Goal: Task Accomplishment & Management: Complete application form

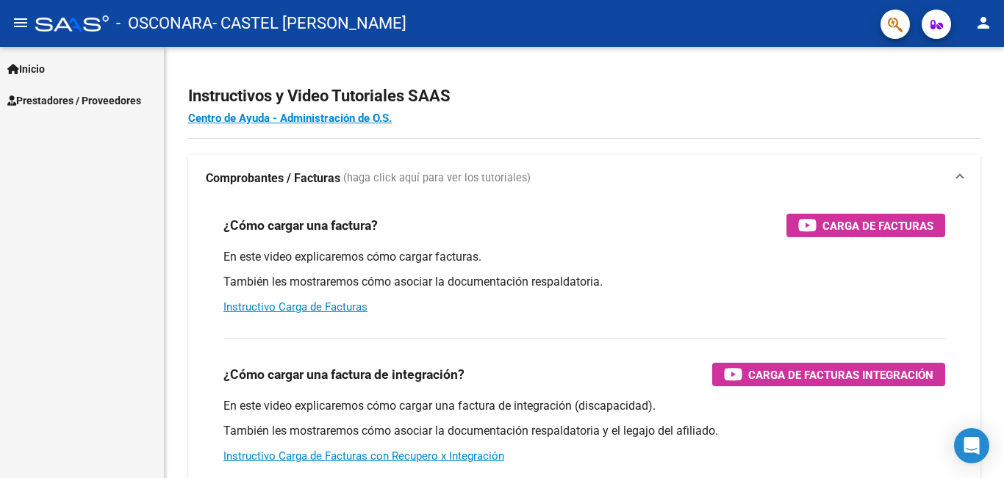
click at [49, 97] on span "Prestadores / Proveedores" at bounding box center [74, 101] width 134 height 16
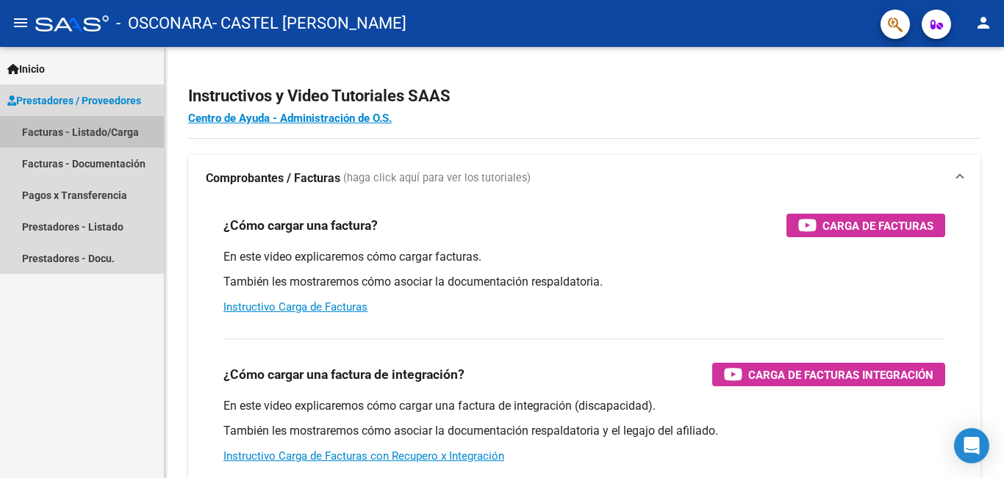
click at [80, 126] on link "Facturas - Listado/Carga" at bounding box center [82, 132] width 164 height 32
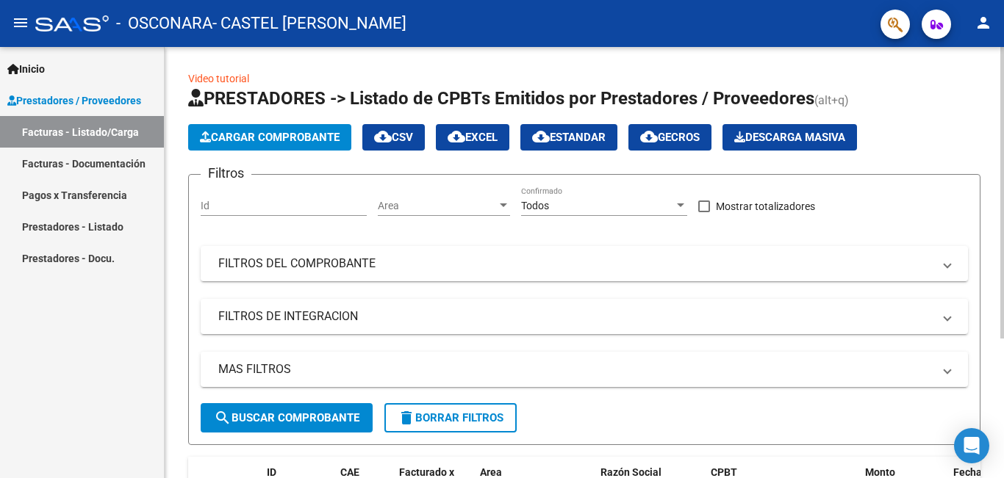
click at [301, 129] on button "Cargar Comprobante" at bounding box center [269, 137] width 163 height 26
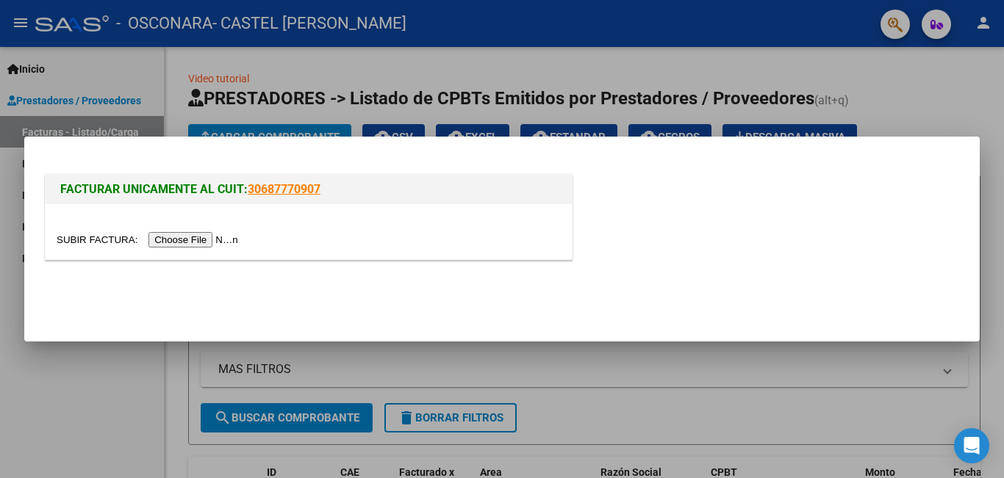
click at [210, 239] on input "file" at bounding box center [150, 239] width 186 height 15
click at [878, 259] on div "FACTURAR UNICAMENTE AL CUIT: 30687770907" at bounding box center [502, 219] width 920 height 97
drag, startPoint x: 733, startPoint y: 64, endPoint x: 529, endPoint y: 87, distance: 204.8
click at [723, 63] on div at bounding box center [502, 239] width 1004 height 478
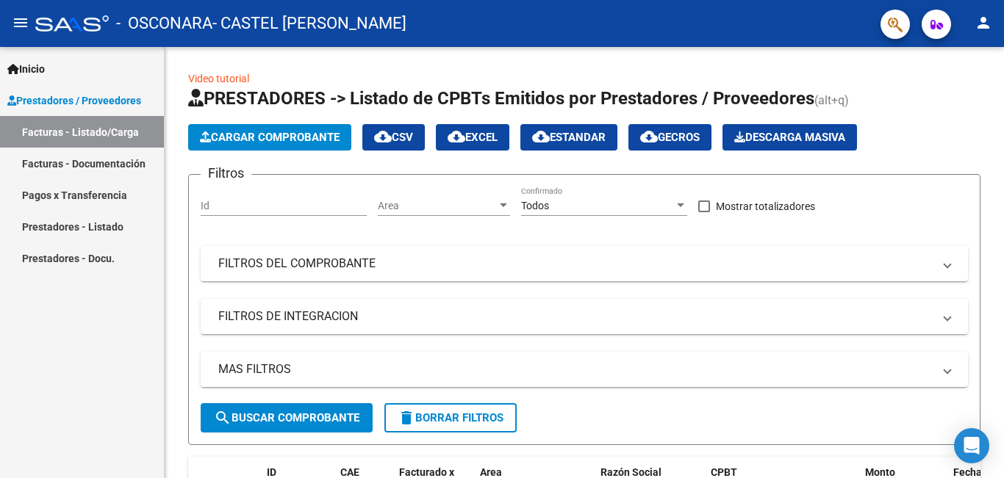
click at [57, 98] on span "Prestadores / Proveedores" at bounding box center [74, 101] width 134 height 16
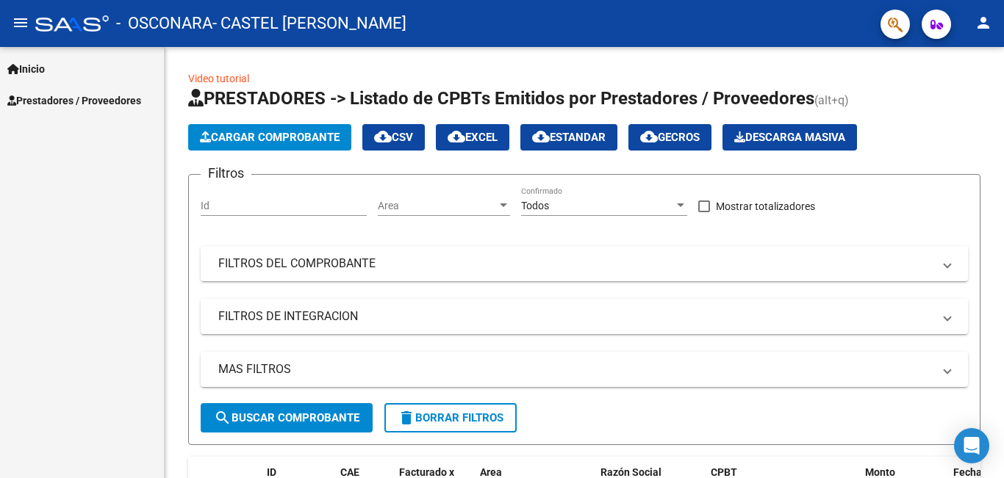
click at [123, 99] on span "Prestadores / Proveedores" at bounding box center [74, 101] width 134 height 16
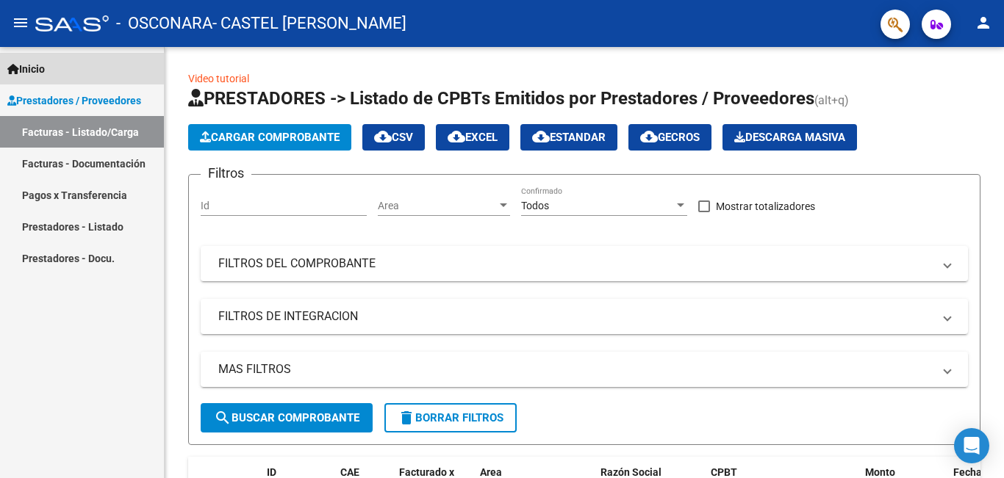
click at [24, 71] on span "Inicio" at bounding box center [25, 69] width 37 height 16
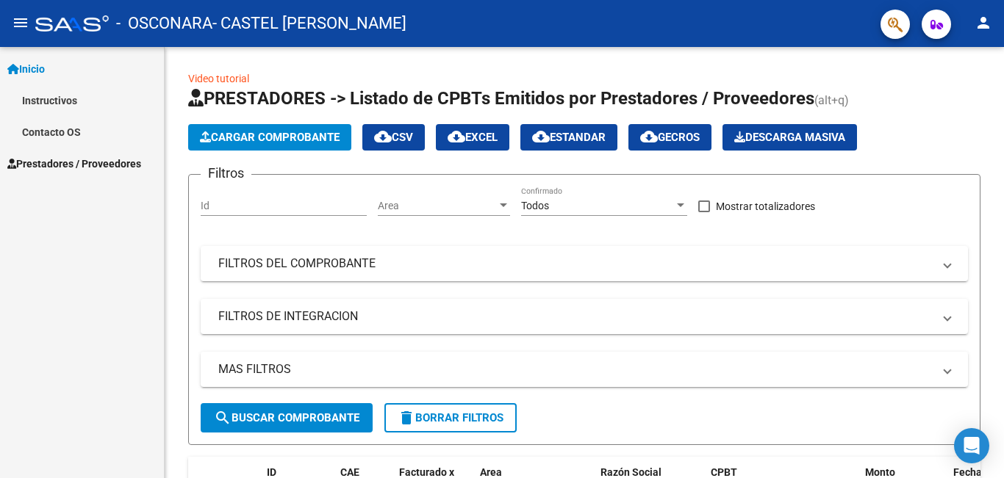
click at [63, 105] on link "Instructivos" at bounding box center [82, 100] width 164 height 32
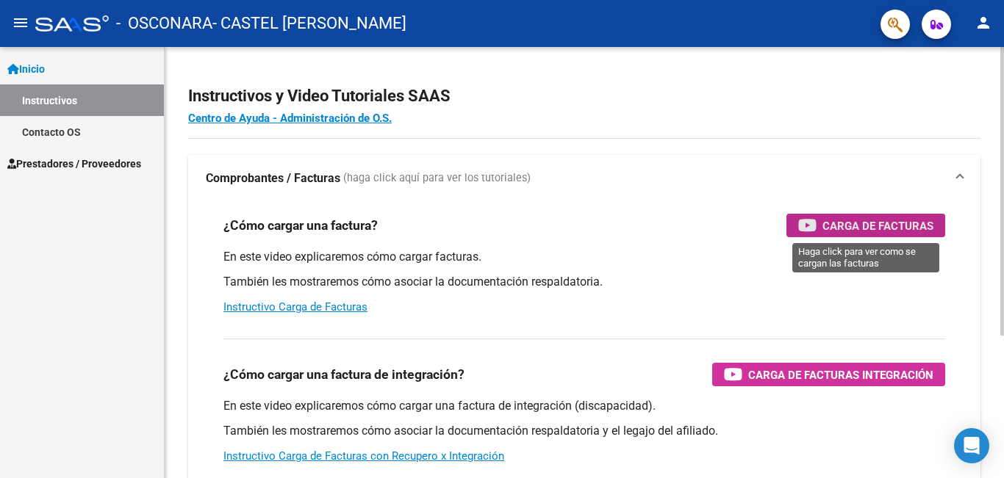
click at [856, 228] on span "Carga de Facturas" at bounding box center [877, 226] width 111 height 18
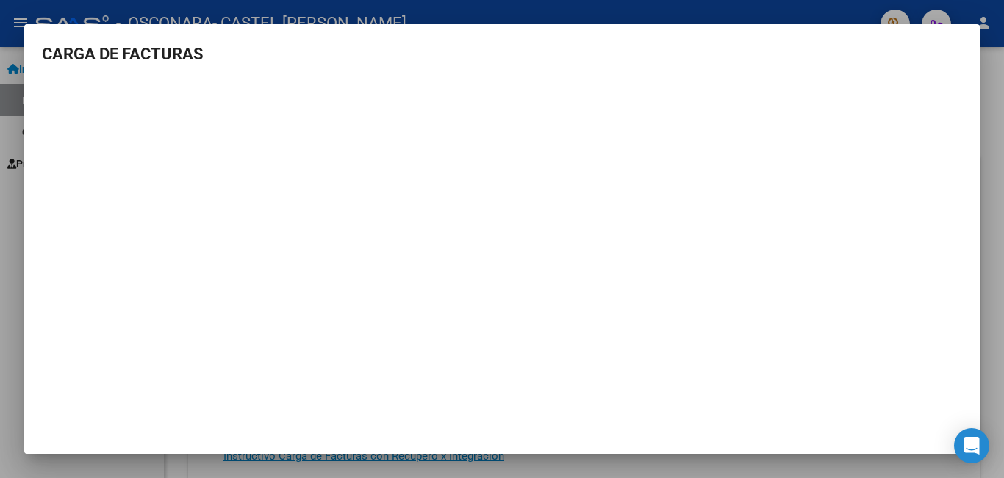
click at [0, 116] on div at bounding box center [502, 239] width 1004 height 478
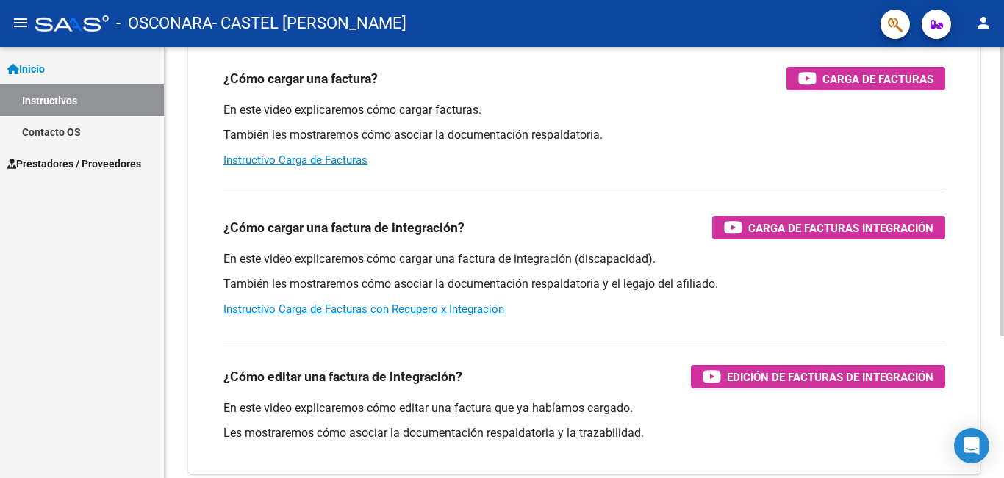
scroll to position [213, 0]
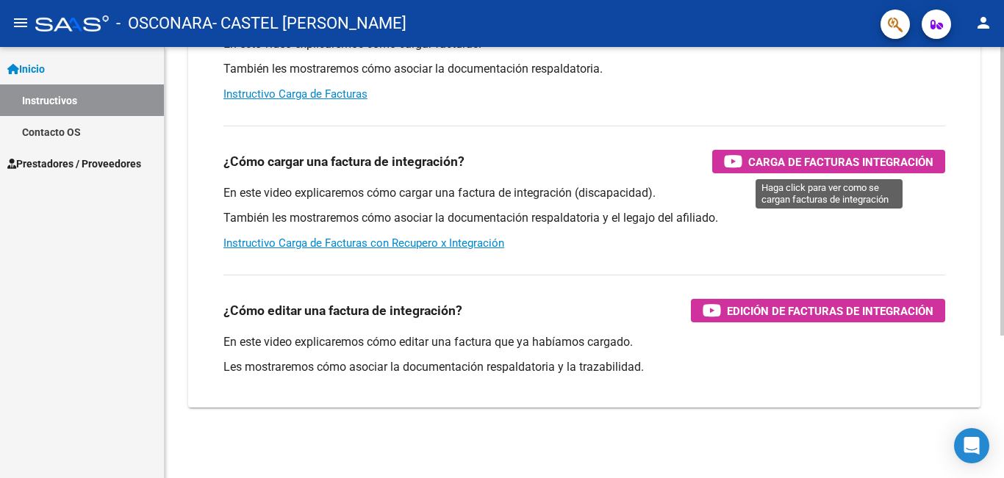
click at [835, 159] on span "Carga de Facturas Integración" at bounding box center [840, 162] width 185 height 18
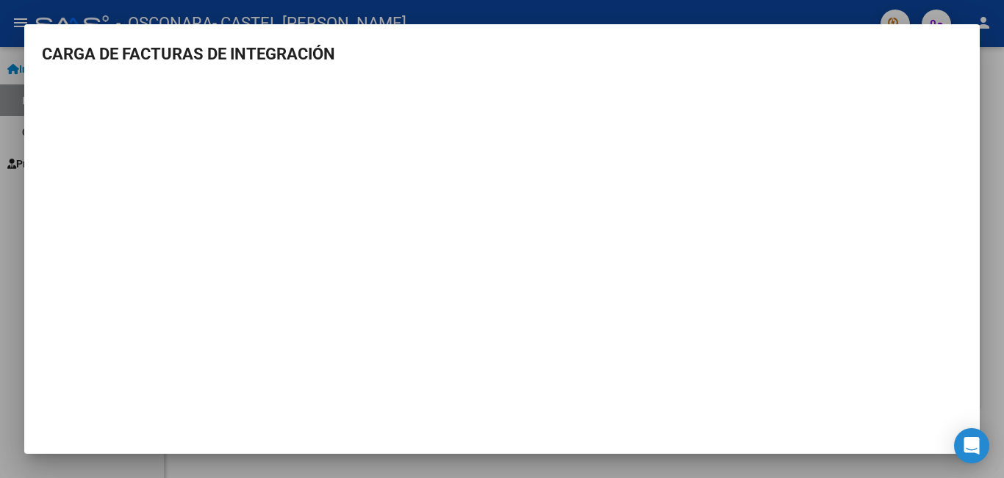
click at [968, 91] on mat-dialog-content "CARGA DE FACTURAS DE INTEGRACIÓN" at bounding box center [501, 228] width 955 height 372
click at [0, 98] on div at bounding box center [502, 239] width 1004 height 478
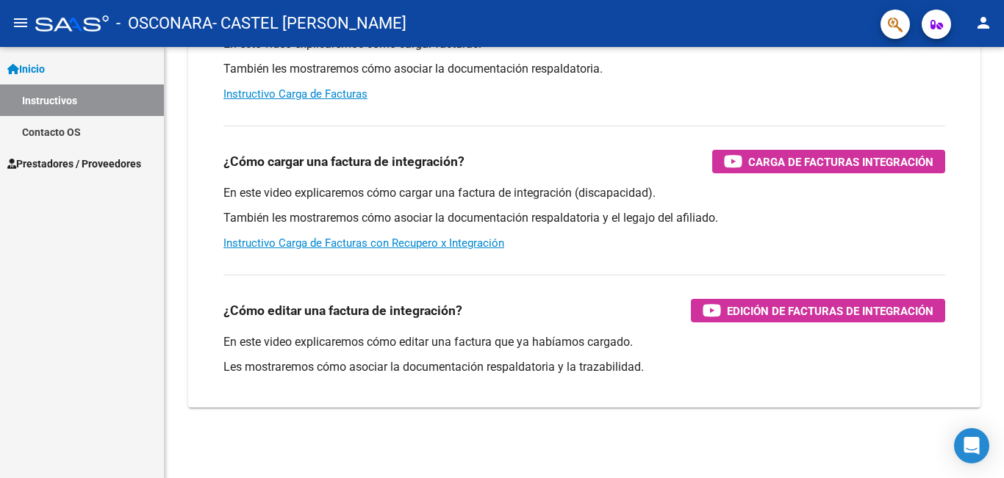
click at [35, 63] on span "Inicio" at bounding box center [25, 69] width 37 height 16
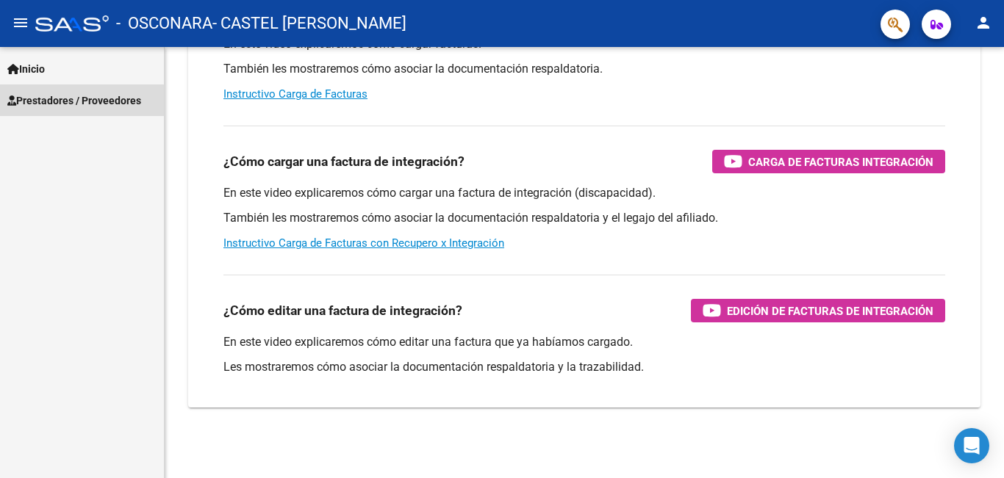
click at [58, 104] on span "Prestadores / Proveedores" at bounding box center [74, 101] width 134 height 16
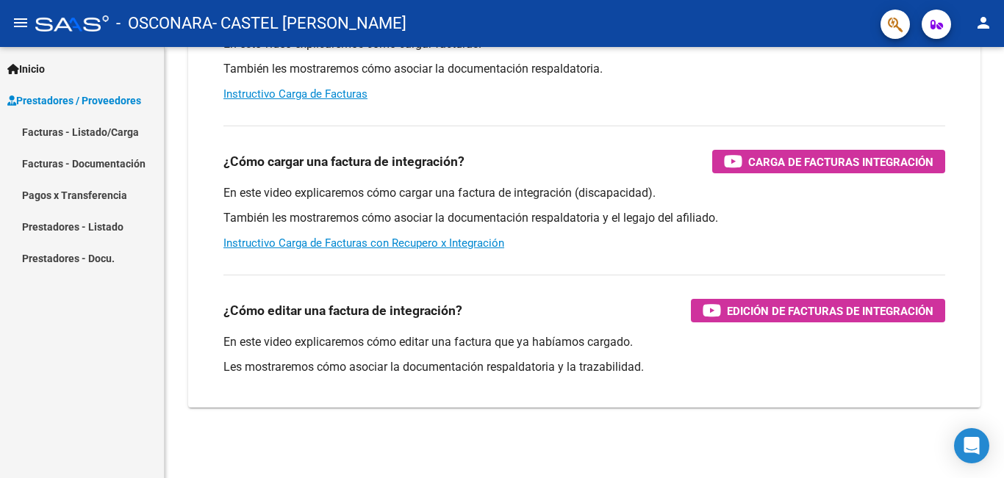
click at [68, 129] on link "Facturas - Listado/Carga" at bounding box center [82, 132] width 164 height 32
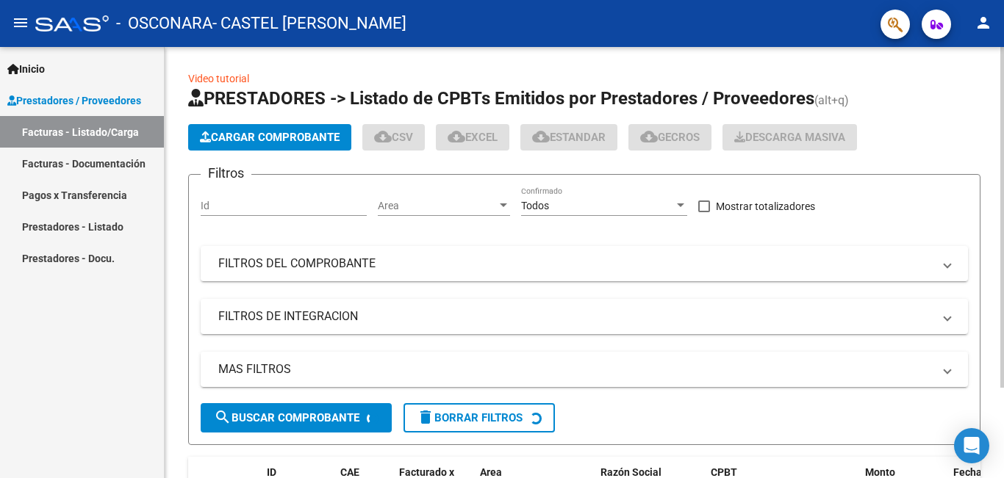
click at [254, 138] on span "Cargar Comprobante" at bounding box center [270, 137] width 140 height 13
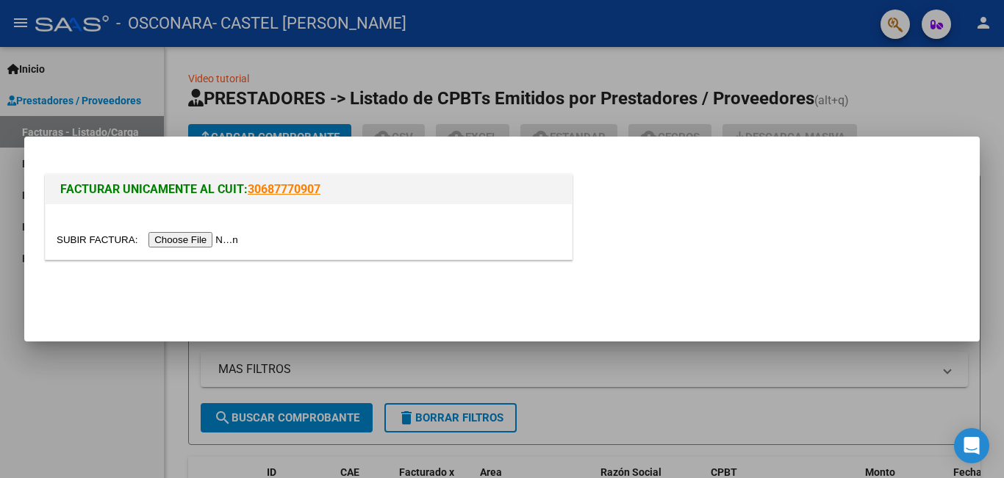
click at [190, 233] on input "file" at bounding box center [150, 239] width 186 height 15
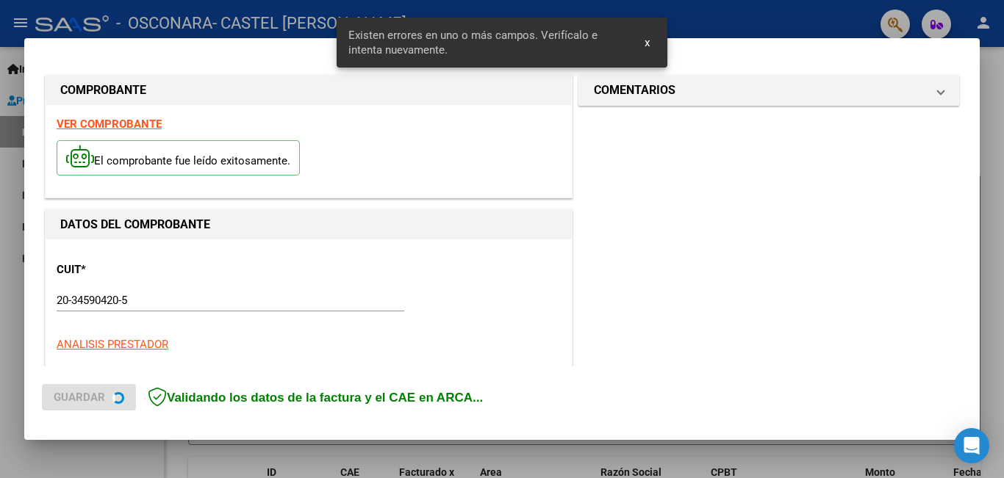
scroll to position [356, 0]
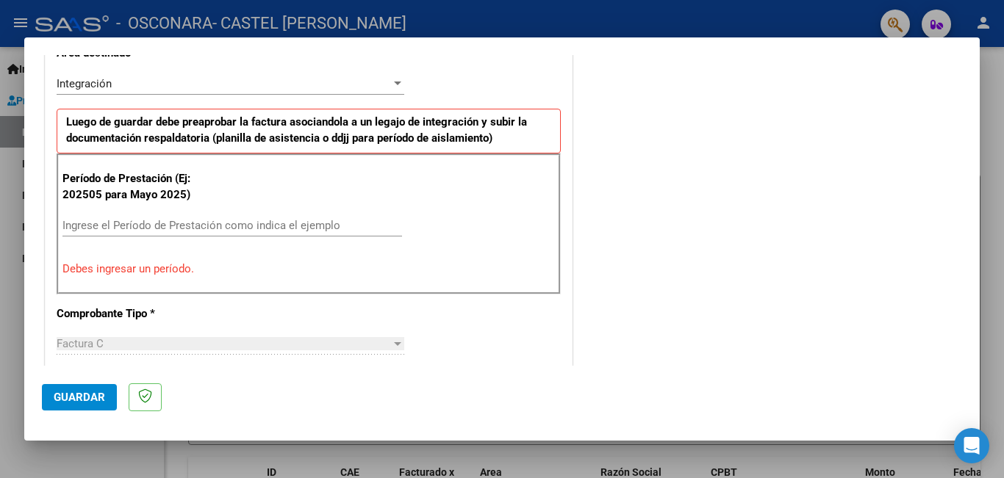
click at [169, 215] on div "Ingrese el Período de Prestación como indica el ejemplo" at bounding box center [231, 226] width 339 height 22
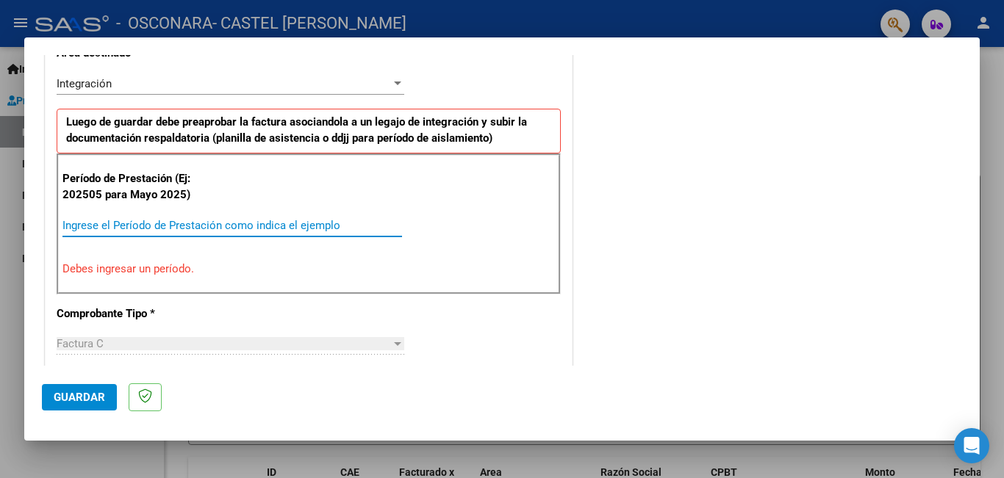
click at [275, 226] on input "Ingrese el Período de Prestación como indica el ejemplo" at bounding box center [231, 225] width 339 height 13
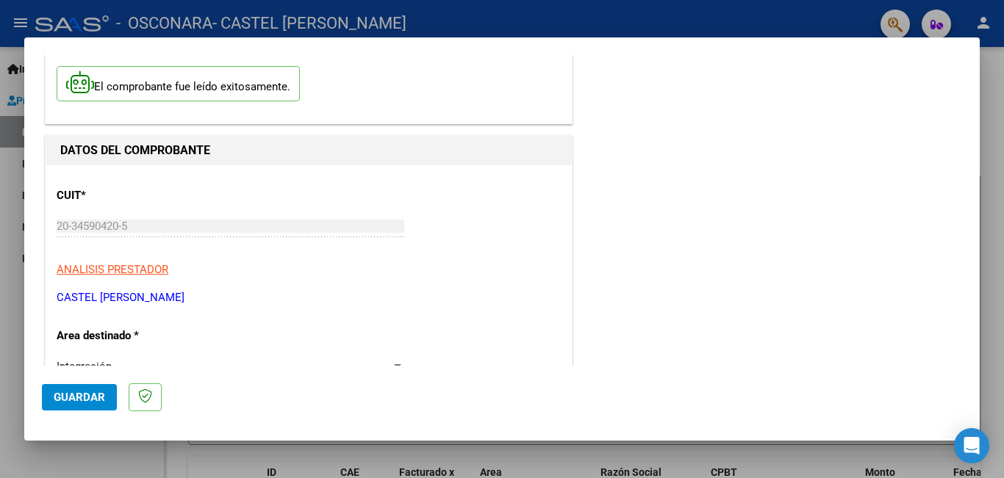
scroll to position [147, 0]
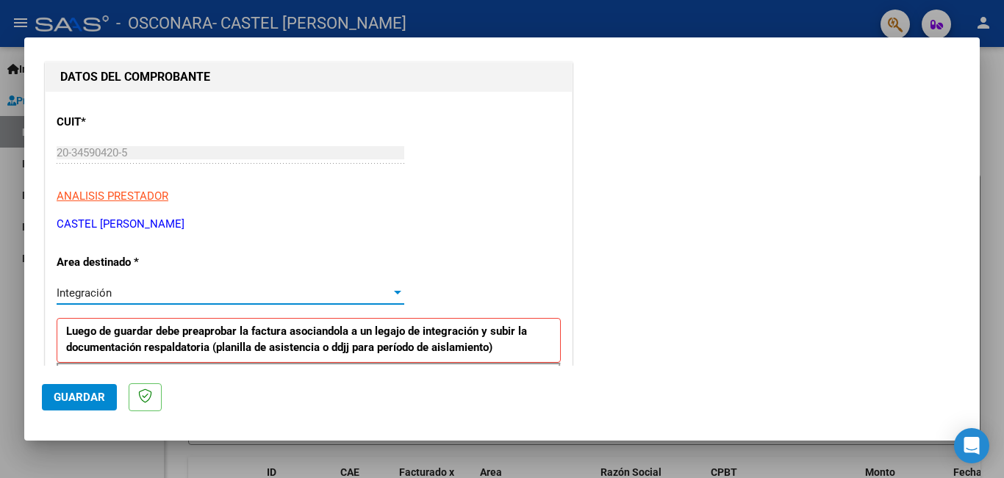
click at [165, 289] on div "Integración" at bounding box center [224, 293] width 334 height 13
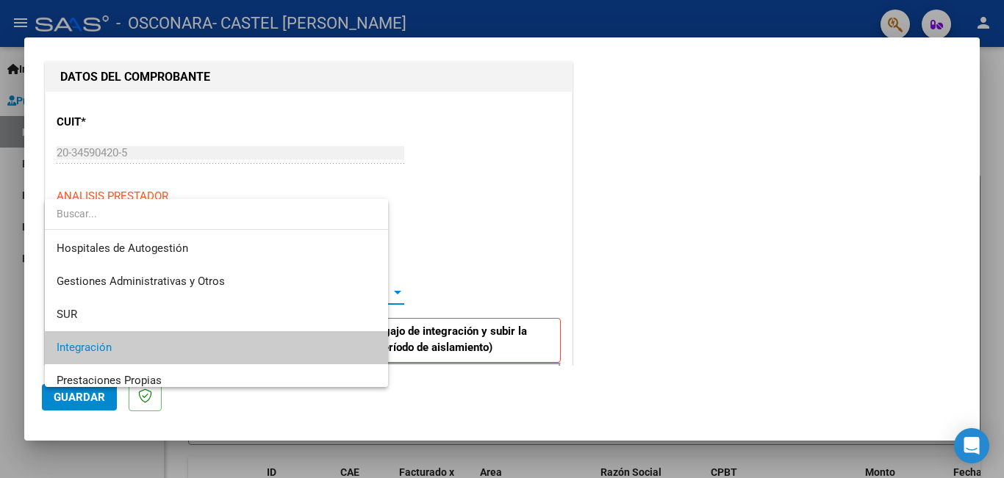
scroll to position [55, 0]
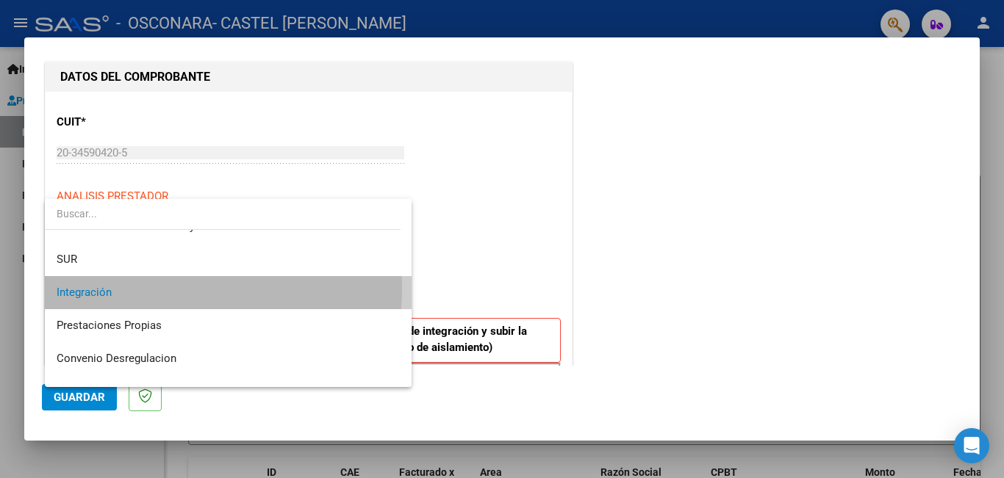
click at [166, 289] on span "Integración" at bounding box center [228, 292] width 343 height 33
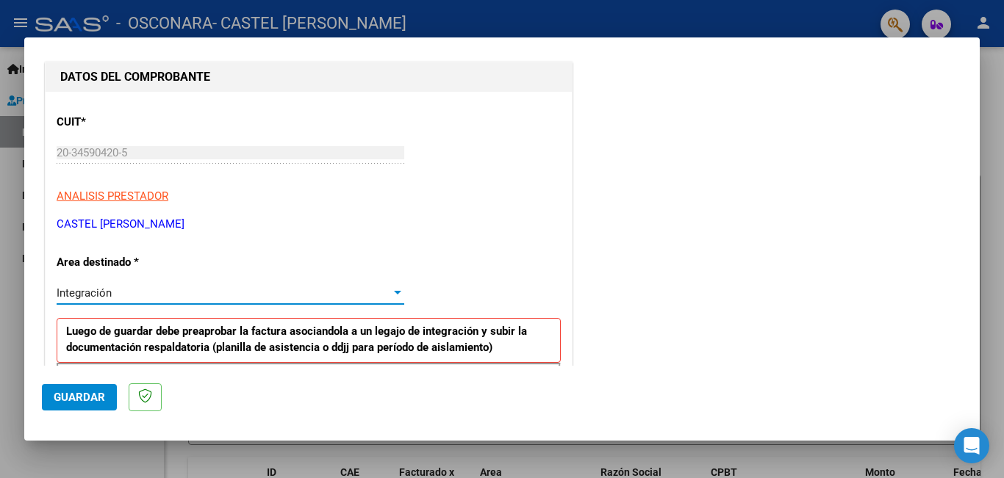
scroll to position [294, 0]
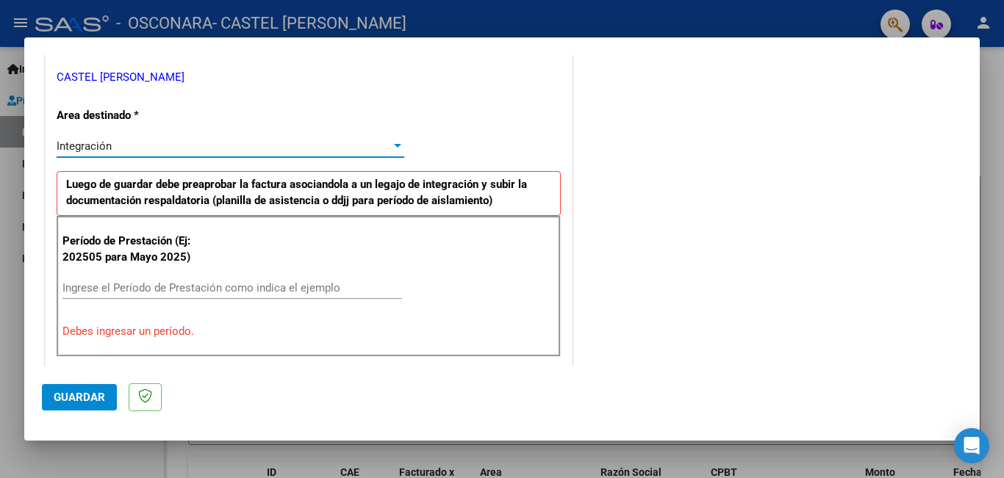
click at [169, 289] on input "Ingrese el Período de Prestación como indica el ejemplo" at bounding box center [231, 287] width 339 height 13
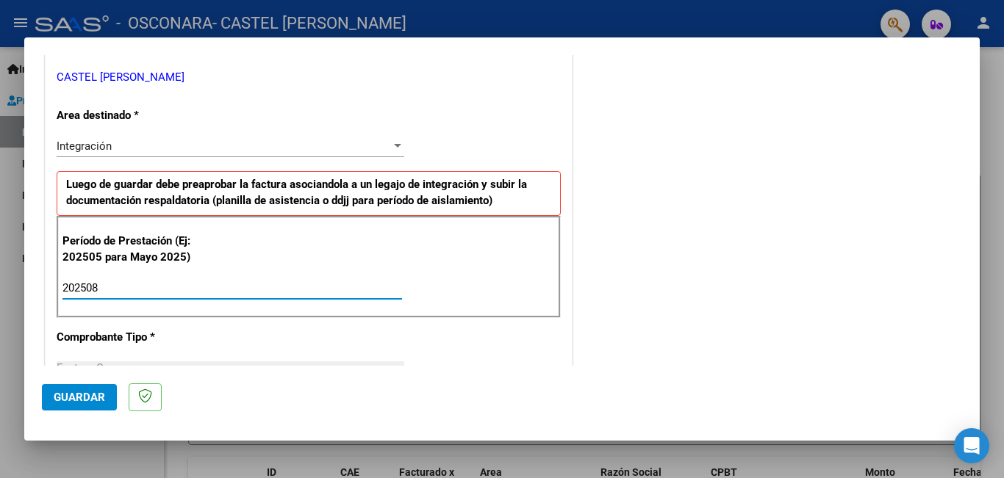
type input "202508"
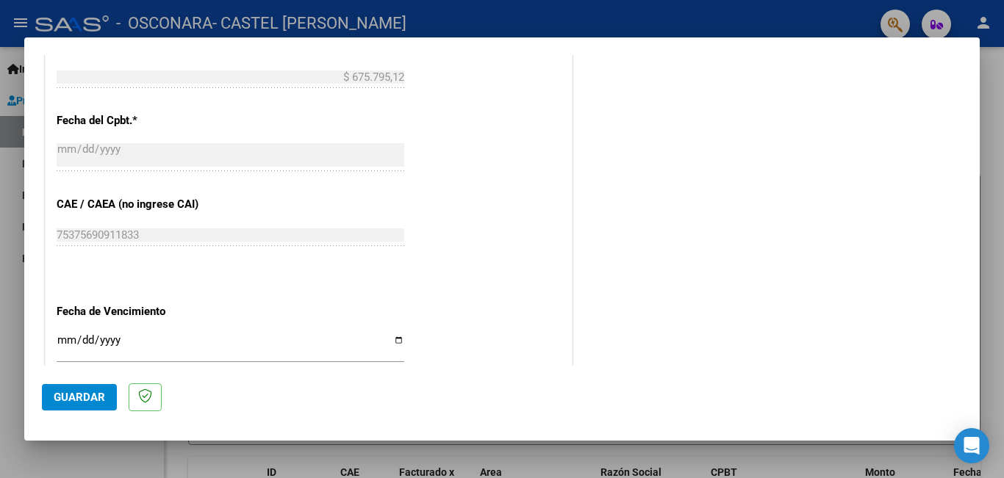
scroll to position [882, 0]
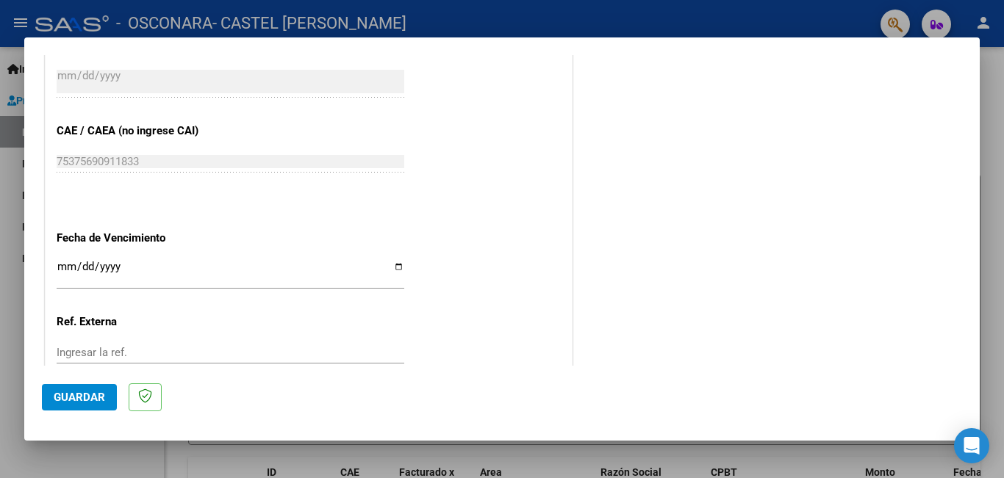
click at [392, 267] on input "Ingresar la fecha" at bounding box center [231, 273] width 348 height 24
click at [280, 279] on input "Ingresar la fecha" at bounding box center [231, 273] width 348 height 24
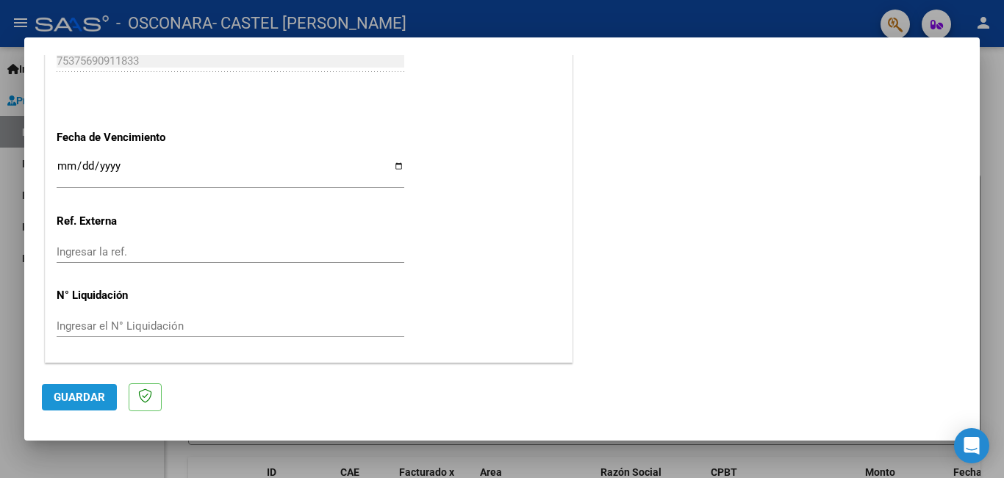
click at [83, 395] on span "Guardar" at bounding box center [79, 397] width 51 height 13
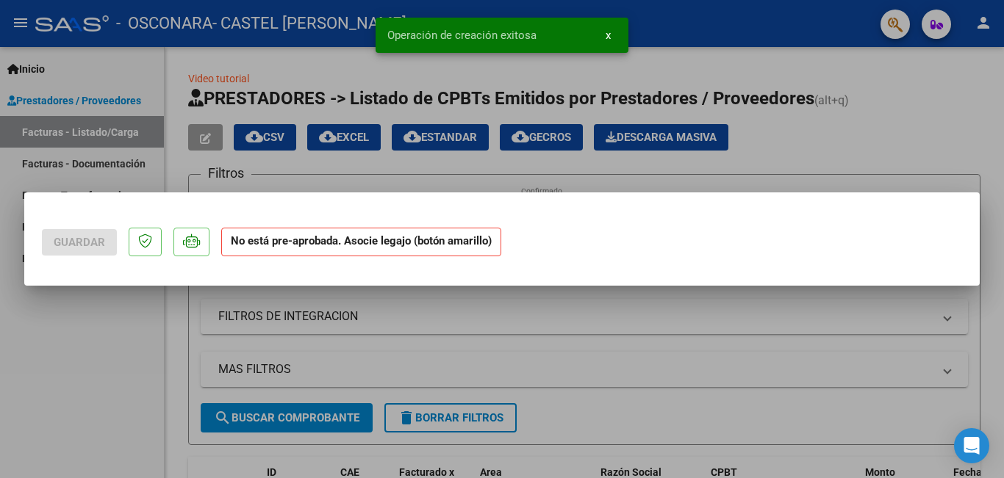
scroll to position [0, 0]
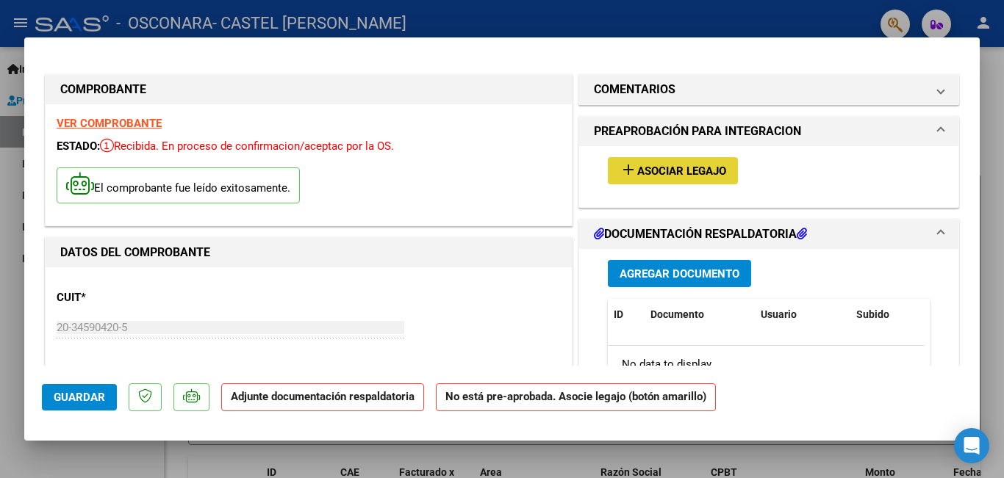
click at [695, 169] on span "Asociar Legajo" at bounding box center [681, 171] width 89 height 13
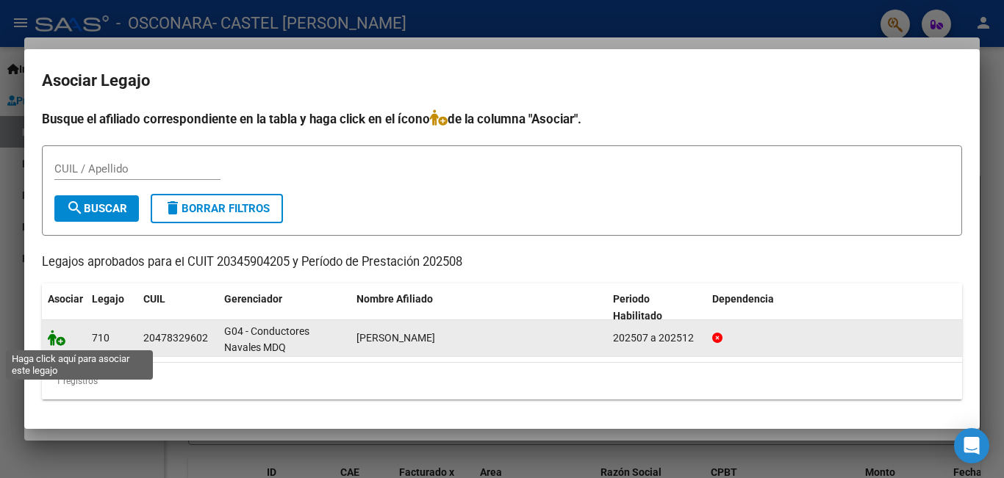
click at [60, 341] on icon at bounding box center [57, 338] width 18 height 16
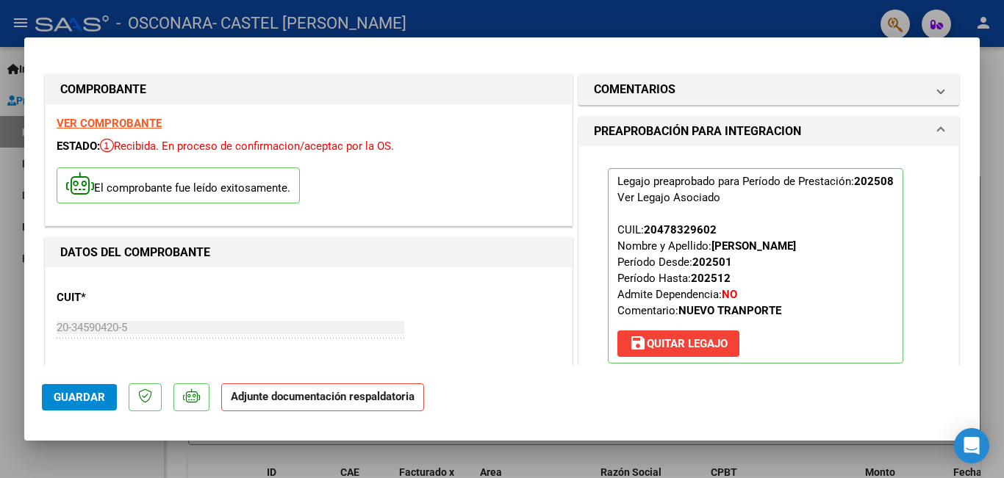
click at [733, 294] on strong "NO" at bounding box center [729, 294] width 15 height 13
click at [787, 283] on p "Legajo preaprobado para Período de Prestación: 202508 Ver Legajo Asociado CUIL:…" at bounding box center [755, 265] width 295 height 195
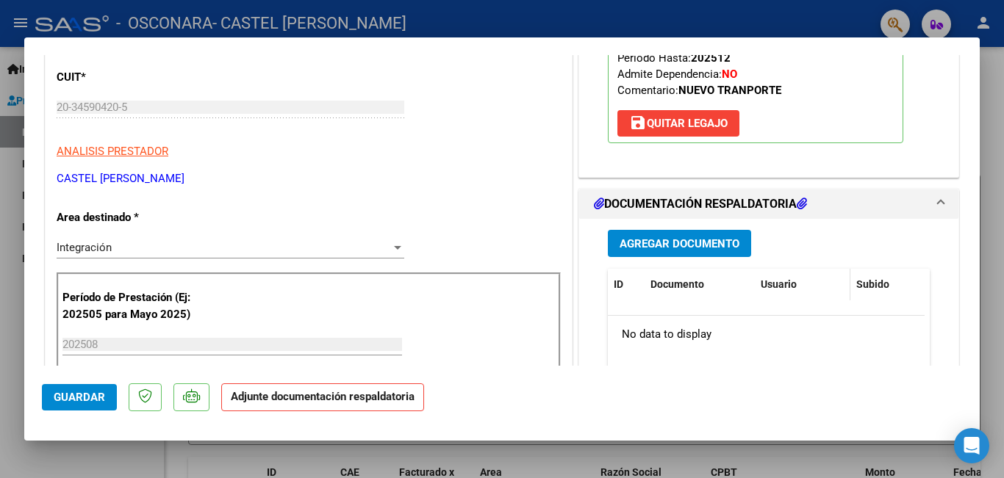
scroll to position [294, 0]
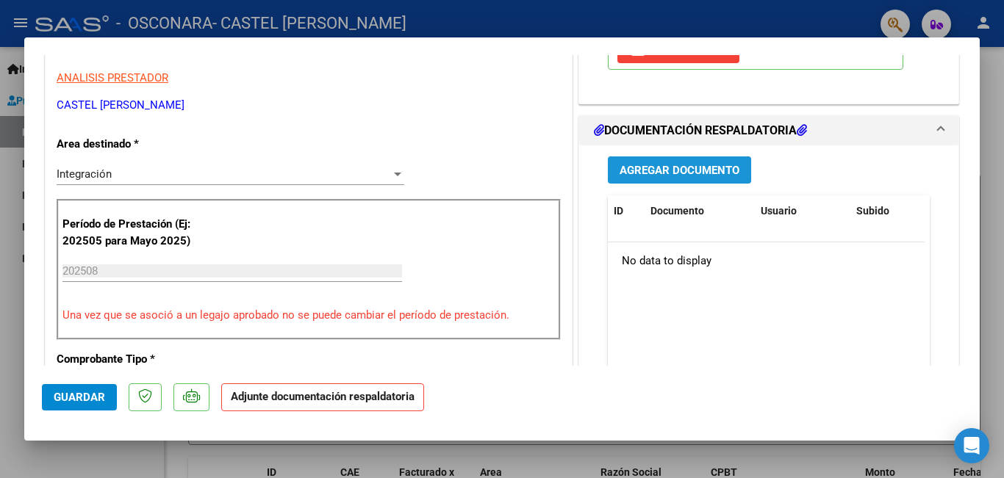
click at [661, 168] on span "Agregar Documento" at bounding box center [679, 170] width 120 height 13
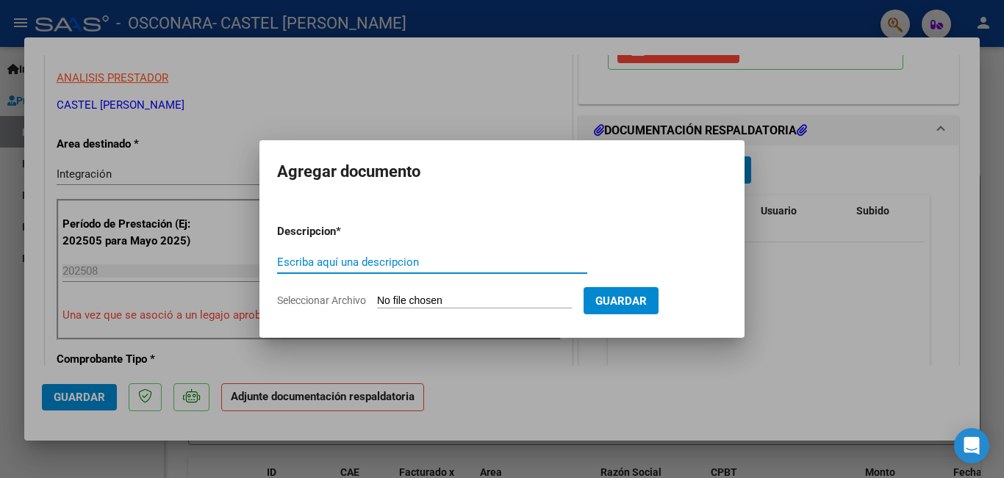
click at [330, 257] on input "Escriba aquí una descripcion" at bounding box center [432, 262] width 310 height 13
type input "PLANILLA DE ASISTENCIA"
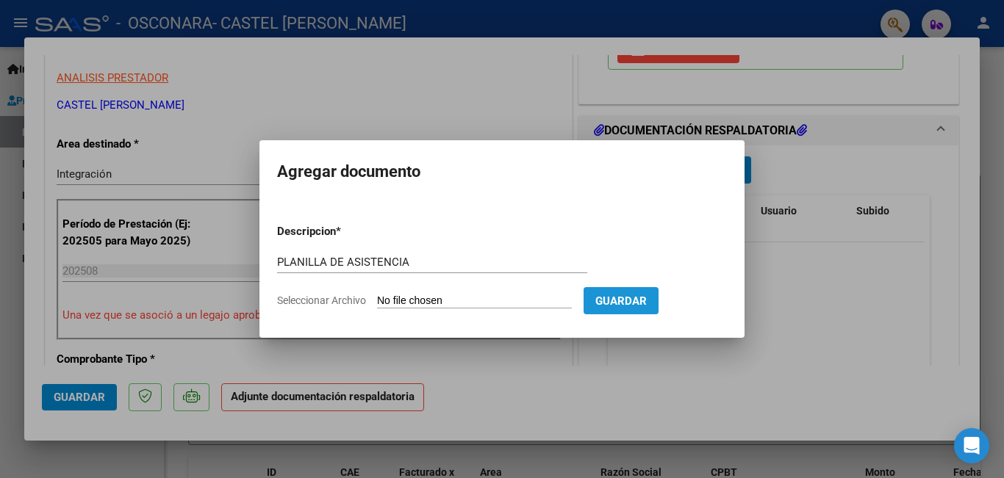
click at [647, 299] on span "Guardar" at bounding box center [620, 301] width 51 height 13
click at [463, 296] on input "Seleccionar Archivo" at bounding box center [474, 302] width 195 height 14
type input "C:\fakepath\cet [PERSON_NAME].pdf"
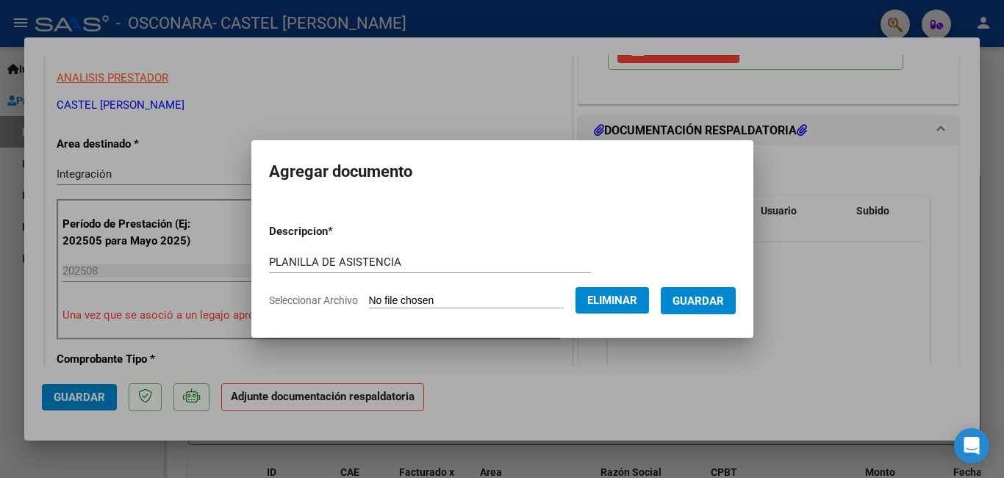
click at [707, 295] on span "Guardar" at bounding box center [697, 301] width 51 height 13
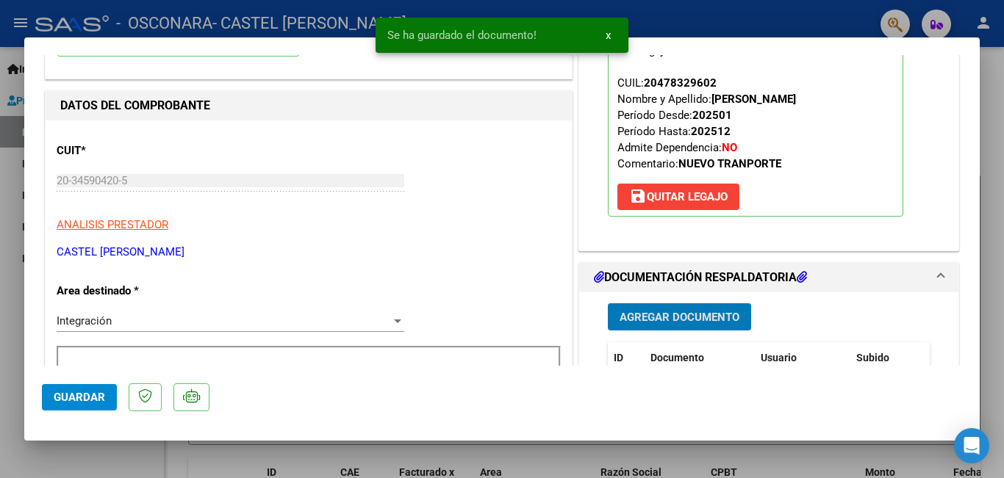
scroll to position [0, 0]
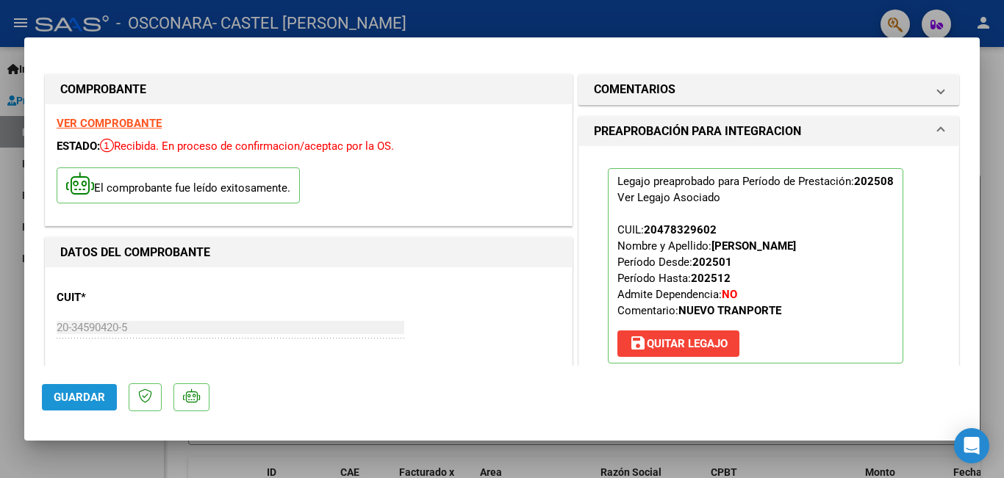
click at [87, 393] on span "Guardar" at bounding box center [79, 397] width 51 height 13
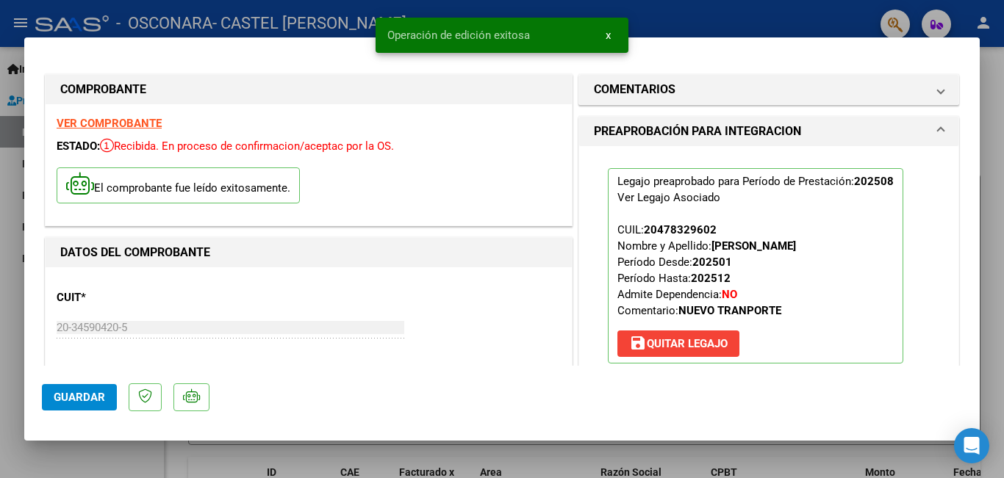
click at [0, 179] on div at bounding box center [502, 239] width 1004 height 478
type input "$ 0,00"
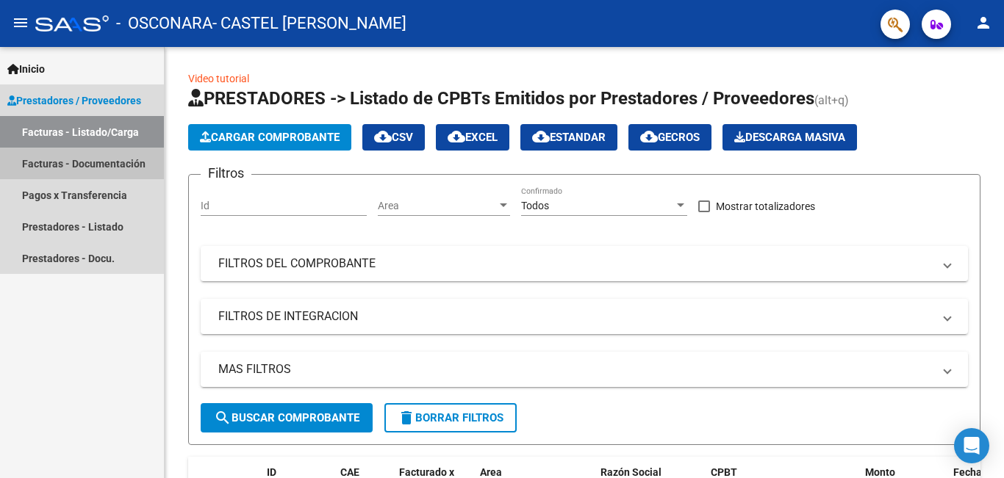
click at [87, 161] on link "Facturas - Documentación" at bounding box center [82, 164] width 164 height 32
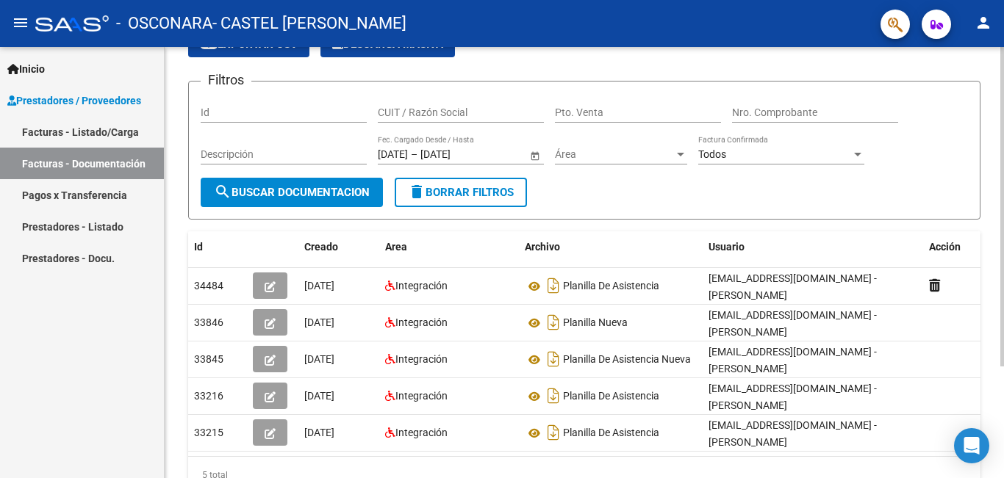
scroll to position [4, 0]
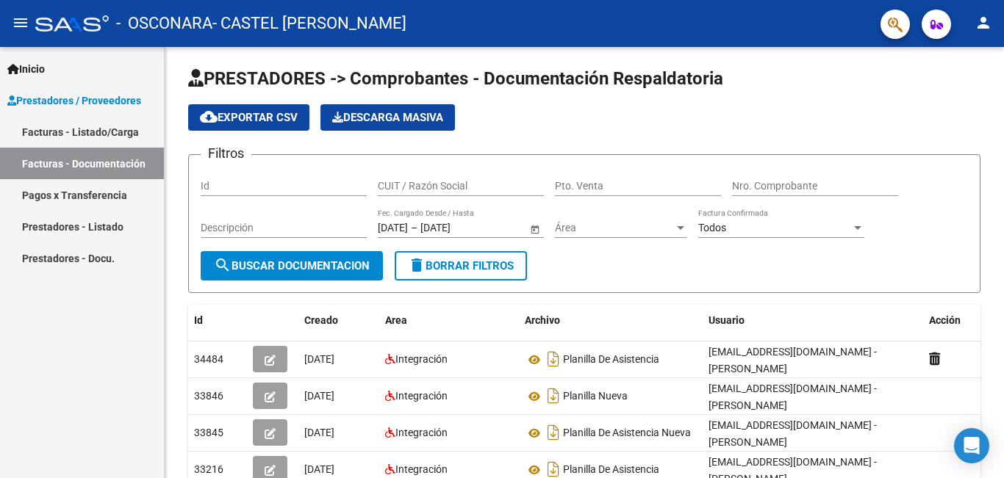
click at [86, 126] on link "Facturas - Listado/Carga" at bounding box center [82, 132] width 164 height 32
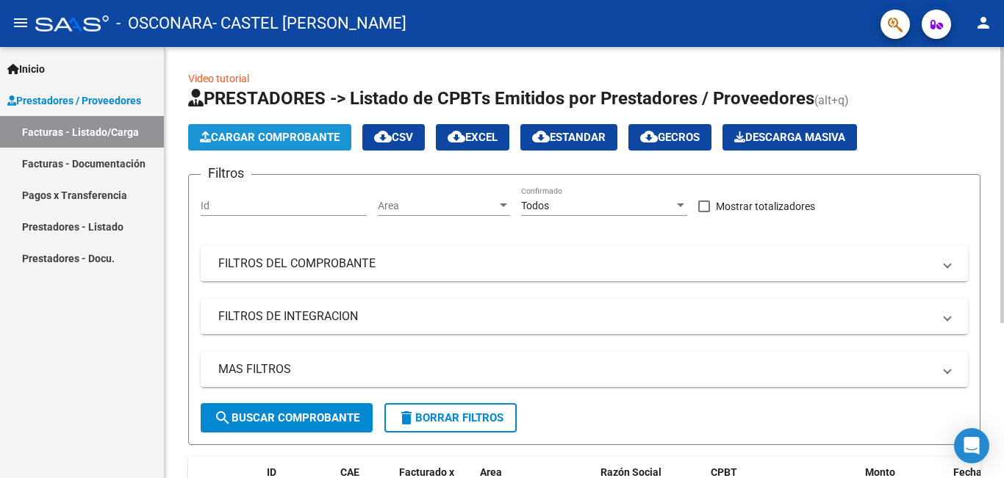
click at [271, 137] on span "Cargar Comprobante" at bounding box center [270, 137] width 140 height 13
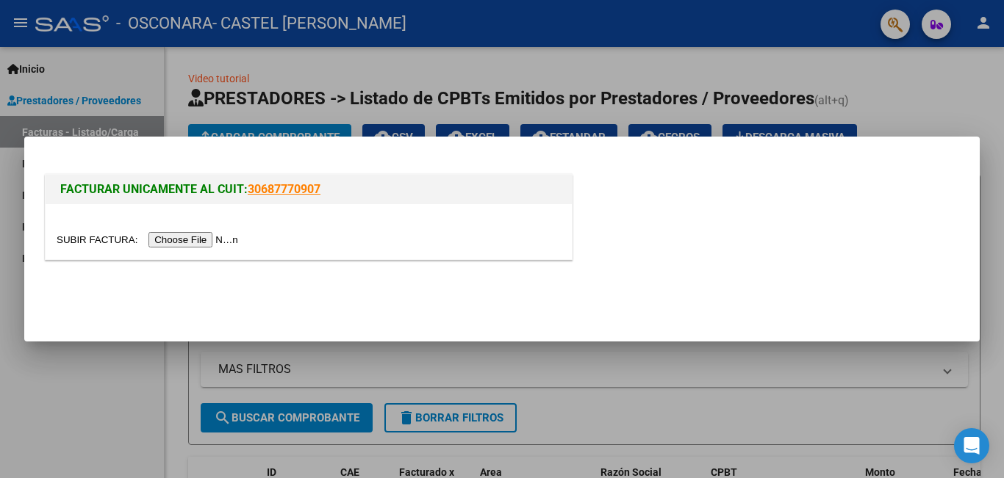
drag, startPoint x: 114, startPoint y: 345, endPoint x: 112, endPoint y: 337, distance: 8.9
click at [114, 345] on div at bounding box center [502, 239] width 1004 height 478
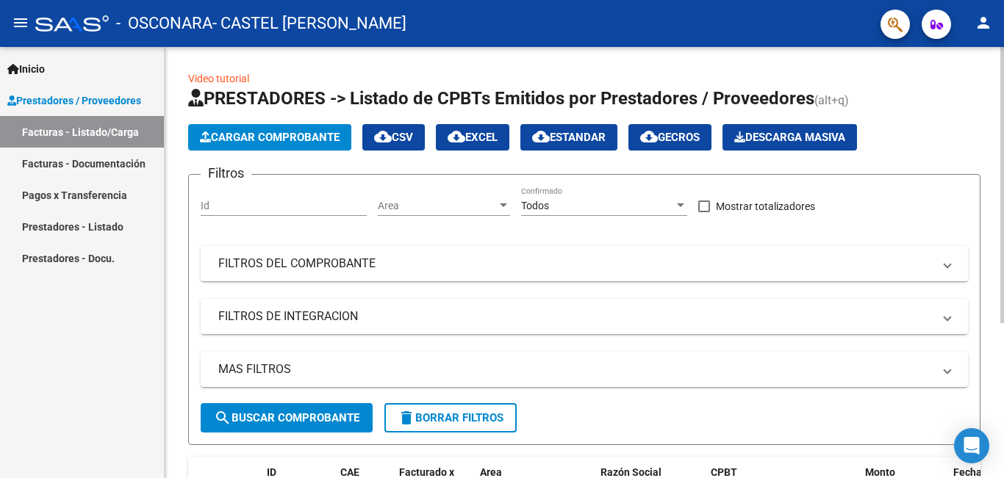
click at [275, 139] on span "Cargar Comprobante" at bounding box center [270, 137] width 140 height 13
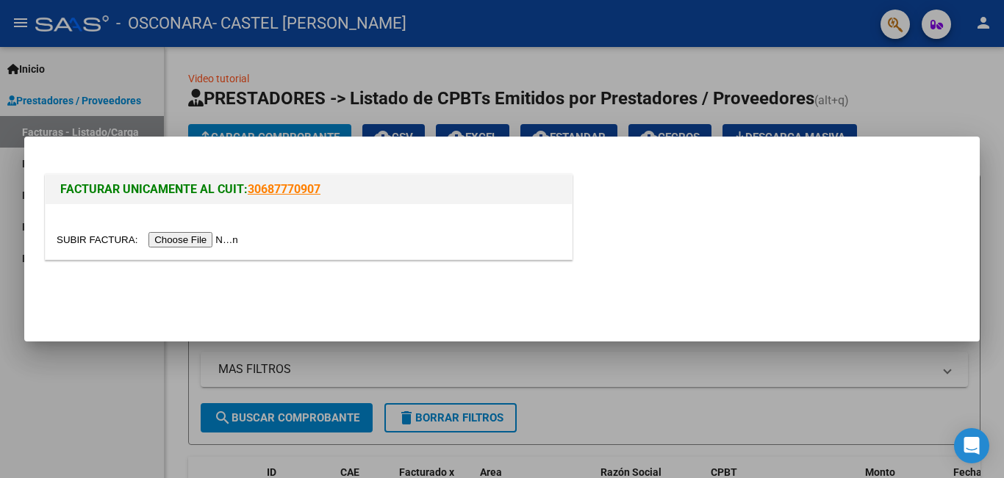
click at [201, 240] on input "file" at bounding box center [150, 239] width 186 height 15
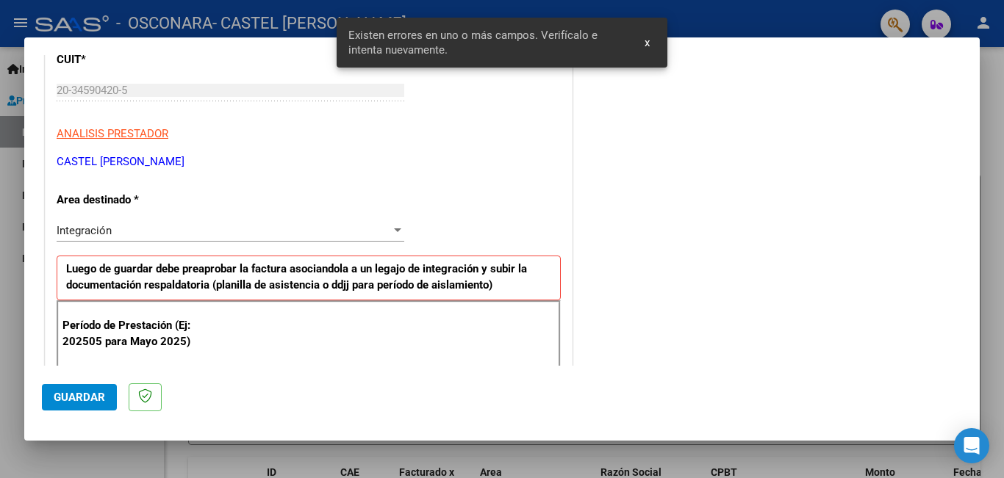
scroll to position [356, 0]
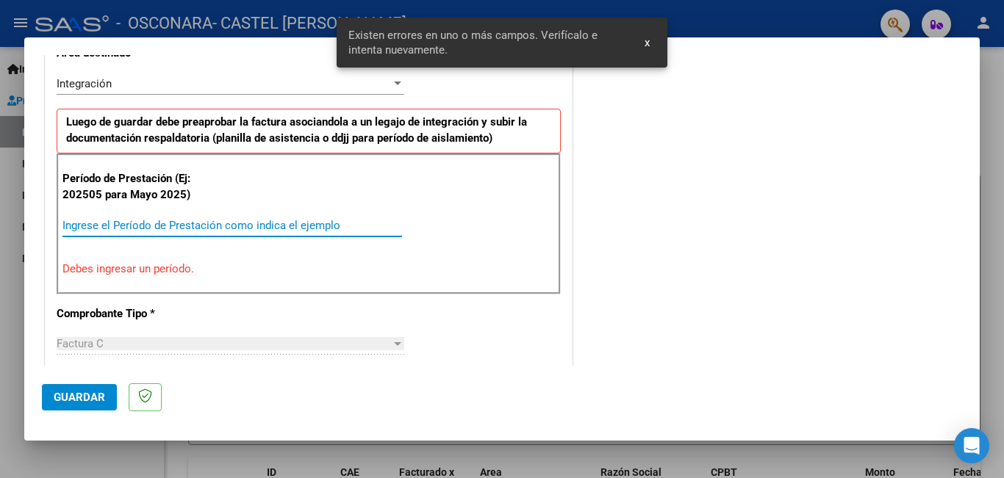
click at [101, 220] on input "Ingrese el Período de Prestación como indica el ejemplo" at bounding box center [231, 225] width 339 height 13
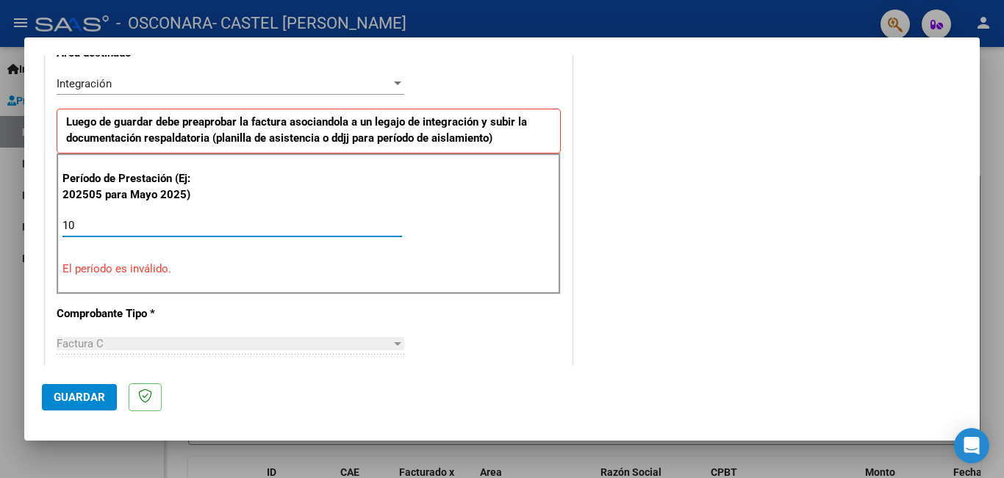
type input "1"
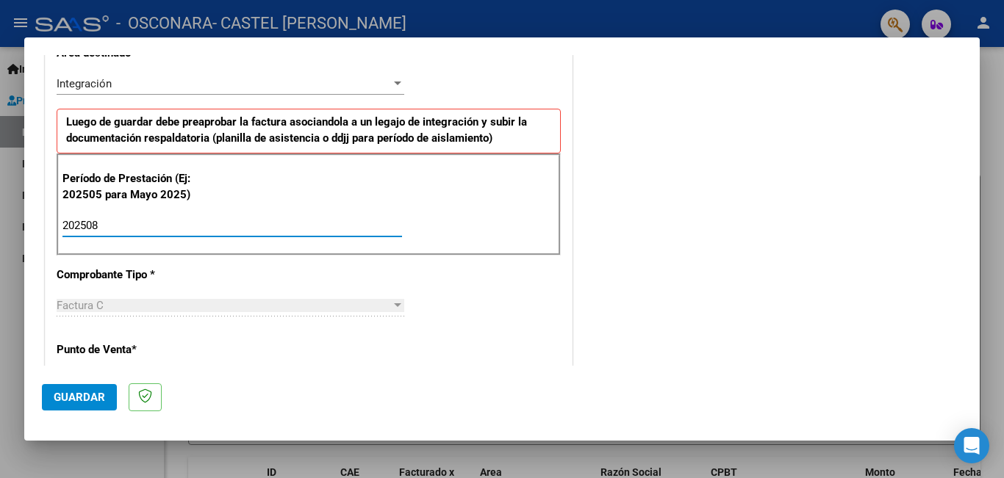
scroll to position [503, 0]
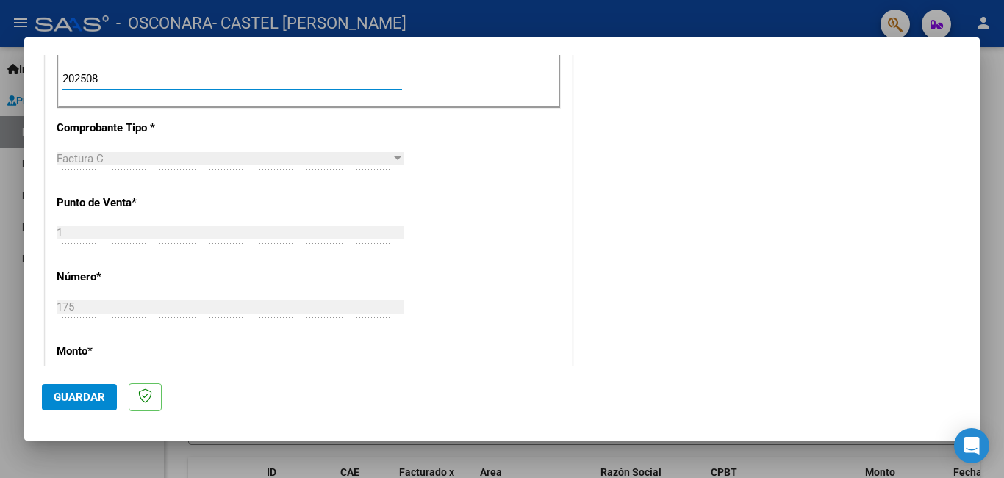
type input "202508"
click at [95, 395] on span "Guardar" at bounding box center [79, 397] width 51 height 13
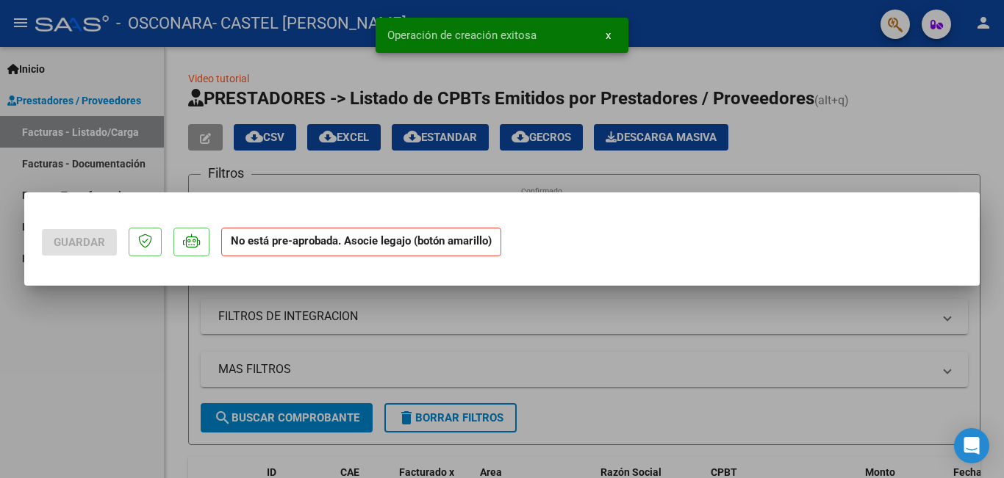
scroll to position [0, 0]
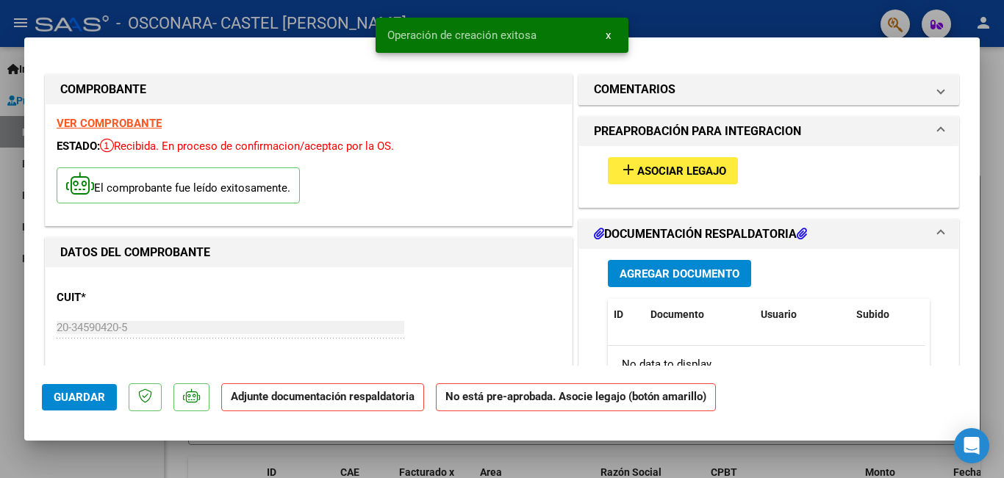
click at [681, 173] on span "Asociar Legajo" at bounding box center [681, 171] width 89 height 13
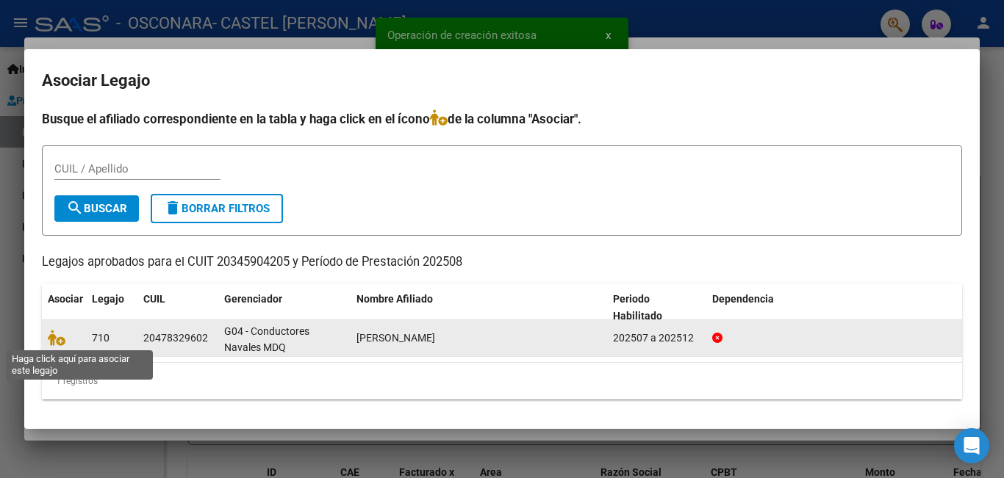
click at [66, 337] on span at bounding box center [59, 339] width 22 height 12
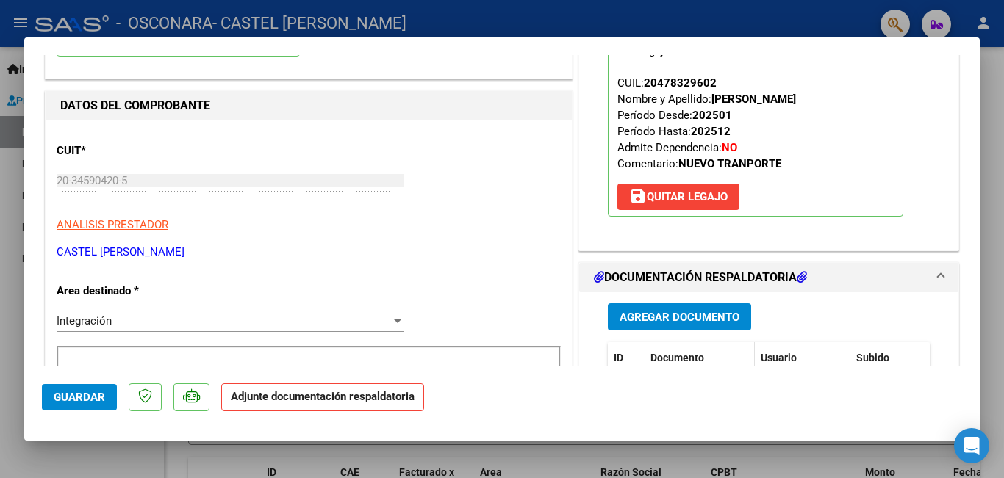
scroll to position [220, 0]
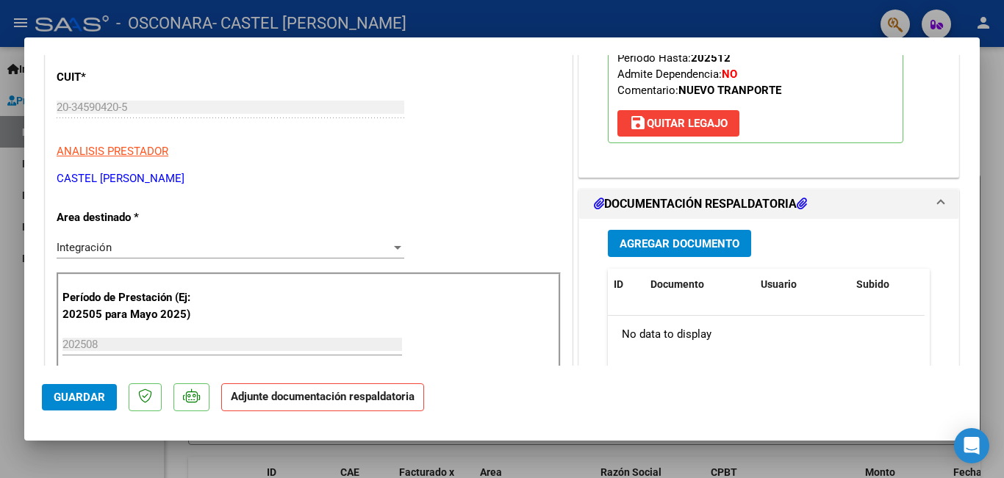
click at [686, 248] on span "Agregar Documento" at bounding box center [679, 243] width 120 height 13
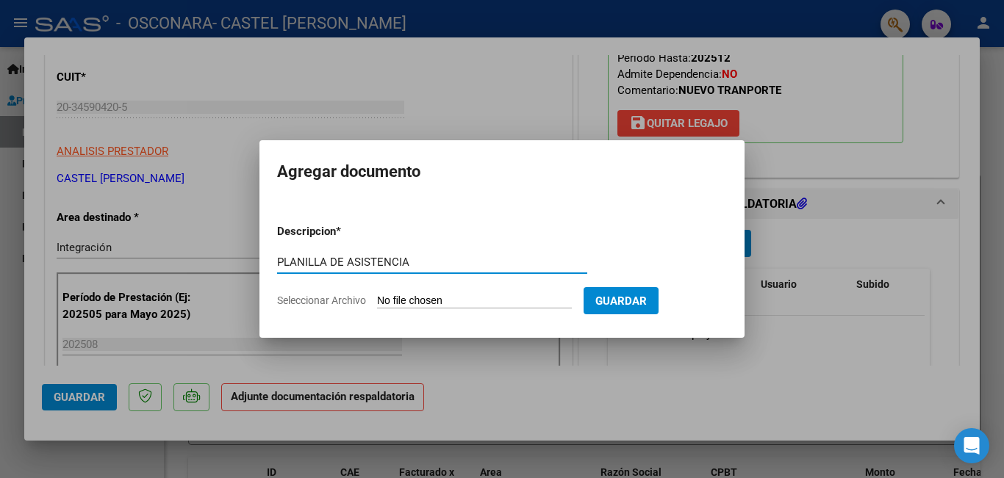
type input "PLANILLA DE ASISTENCIA"
click at [465, 300] on input "Seleccionar Archivo" at bounding box center [474, 302] width 195 height 14
type input "C:\fakepath\terapias [PERSON_NAME].pdf"
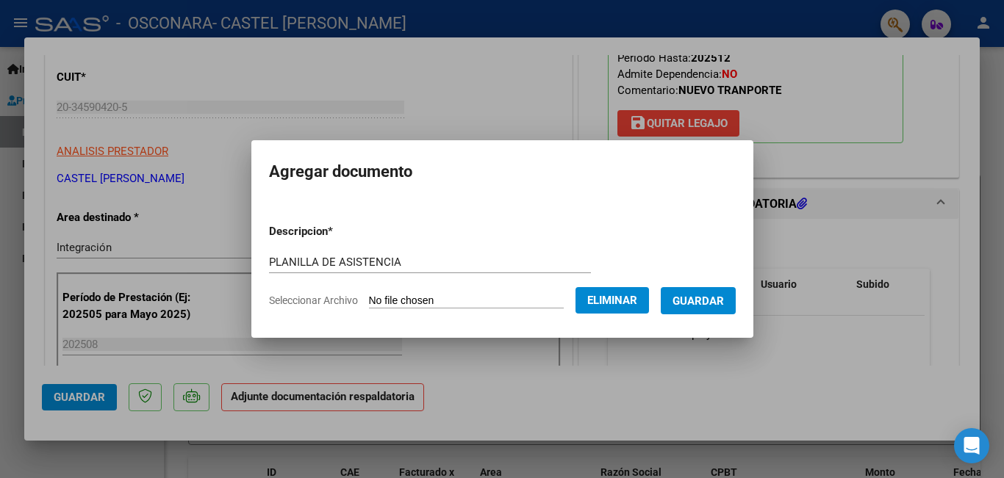
click at [724, 301] on span "Guardar" at bounding box center [697, 301] width 51 height 13
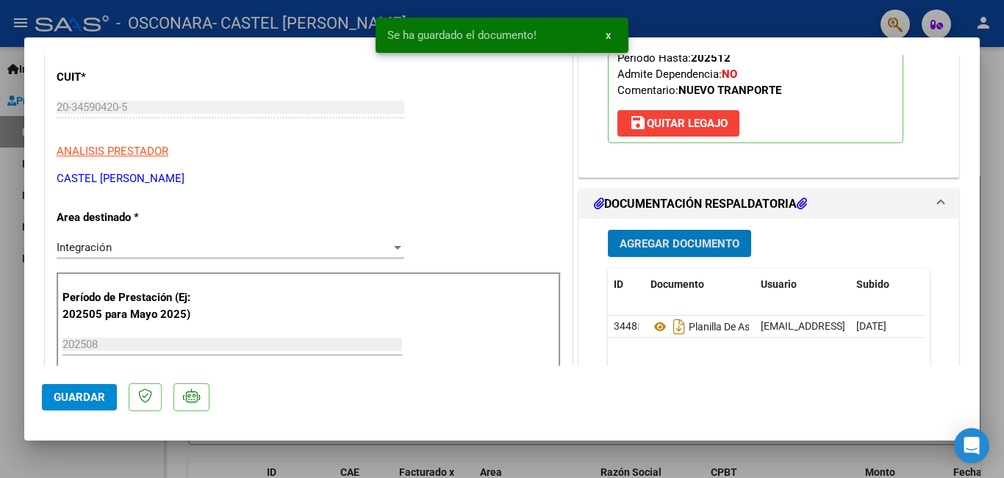
click at [90, 395] on span "Guardar" at bounding box center [79, 397] width 51 height 13
click at [3, 184] on div at bounding box center [502, 239] width 1004 height 478
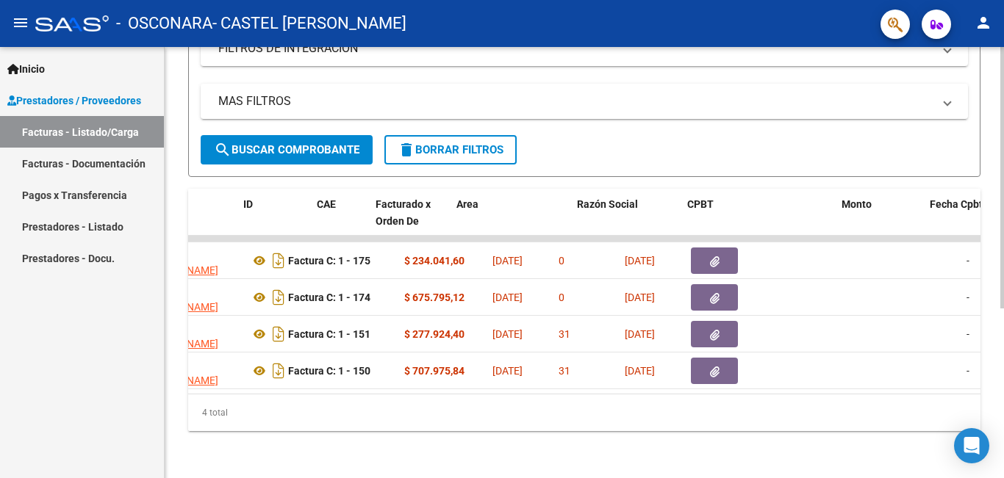
scroll to position [0, 0]
